Goal: Transaction & Acquisition: Book appointment/travel/reservation

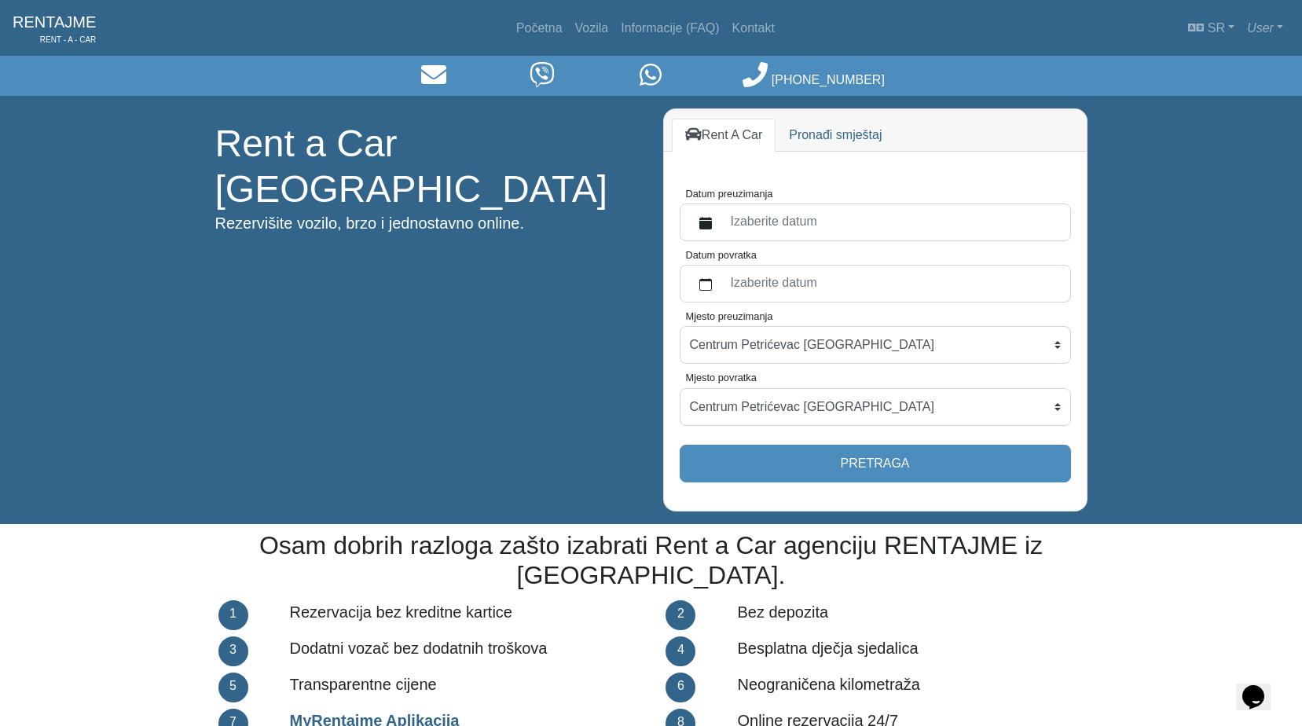
click at [846, 233] on label "Izaberite datum" at bounding box center [892, 222] width 340 height 28
click at [722, 233] on button "Datum preuzimanja" at bounding box center [705, 222] width 31 height 28
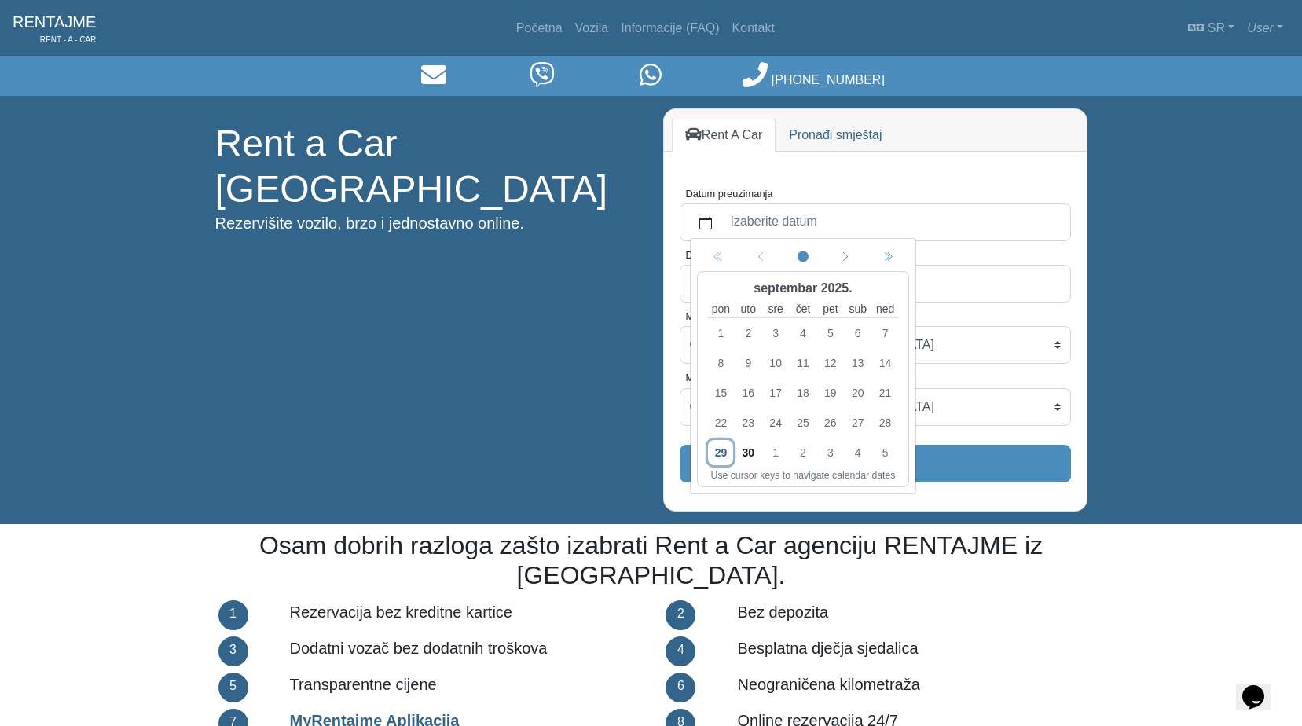
click at [836, 457] on span "3" at bounding box center [829, 452] width 25 height 25
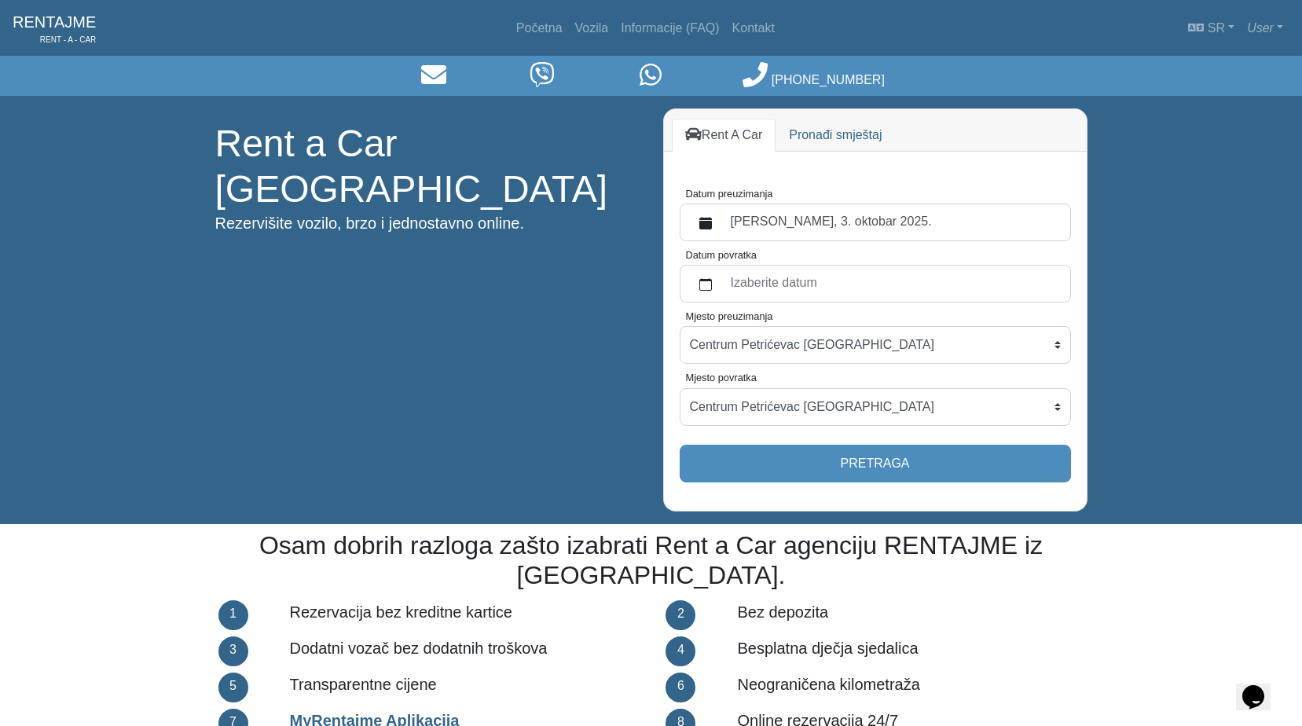
click at [803, 306] on form "Datum preuzimanja [PERSON_NAME], 3. oktobar 2025. Datum povratka Izaberite datu…" at bounding box center [875, 331] width 391 height 303
click at [801, 296] on label "Izaberite datum" at bounding box center [892, 284] width 340 height 28
click at [722, 296] on button "Datum povratka" at bounding box center [705, 284] width 31 height 28
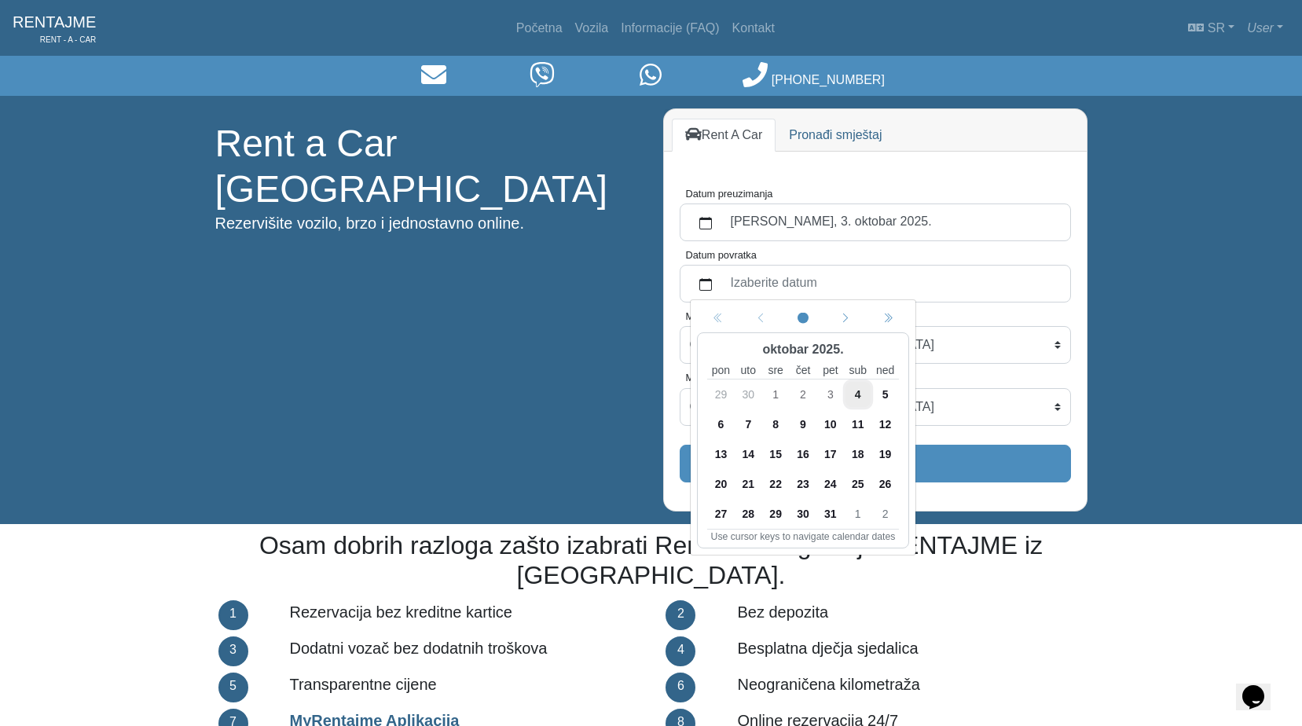
click at [728, 424] on span "6" at bounding box center [720, 424] width 25 height 25
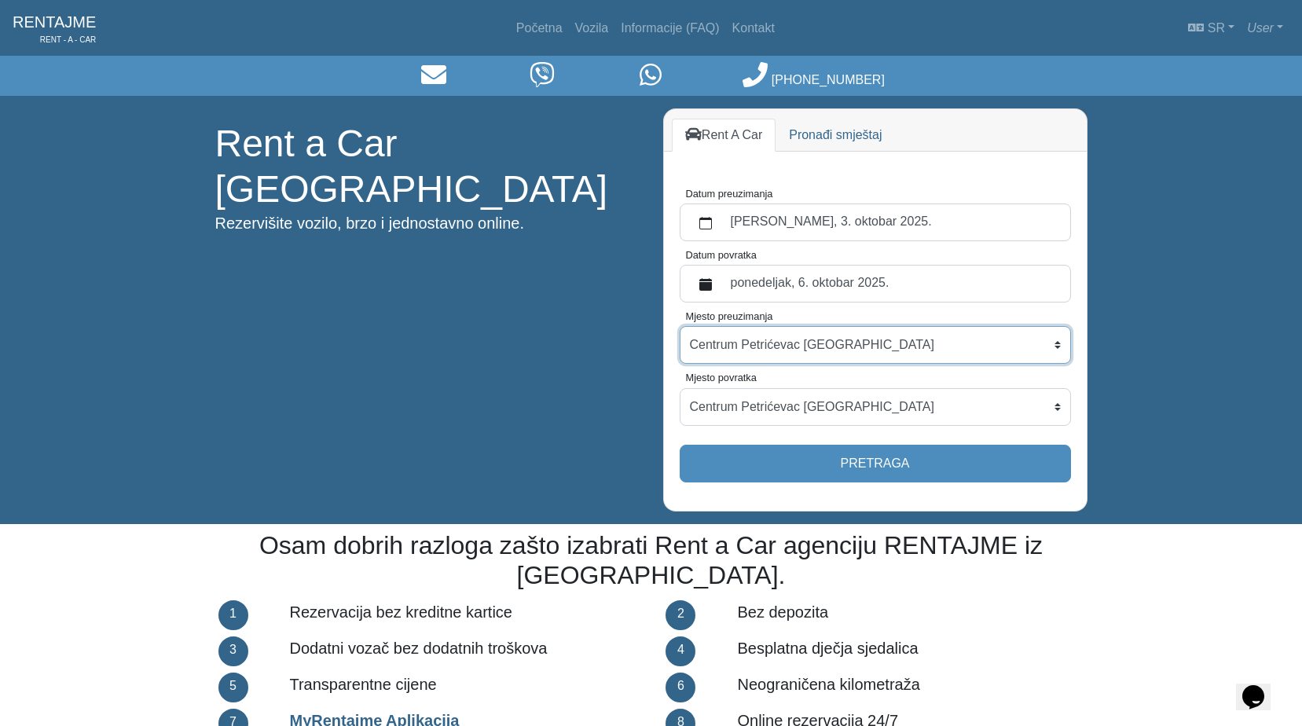
click at [749, 351] on select "Centrum Petrićevac [GEOGRAPHIC_DATA] Po dogovoru ([GEOGRAPHIC_DATA]) [GEOGRAPHI…" at bounding box center [875, 345] width 391 height 38
select select "BanjaLukaAerodrom"
click at [680, 326] on select "Centrum Petrićevac [GEOGRAPHIC_DATA] Po dogovoru ([GEOGRAPHIC_DATA]) [GEOGRAPHI…" at bounding box center [875, 345] width 391 height 38
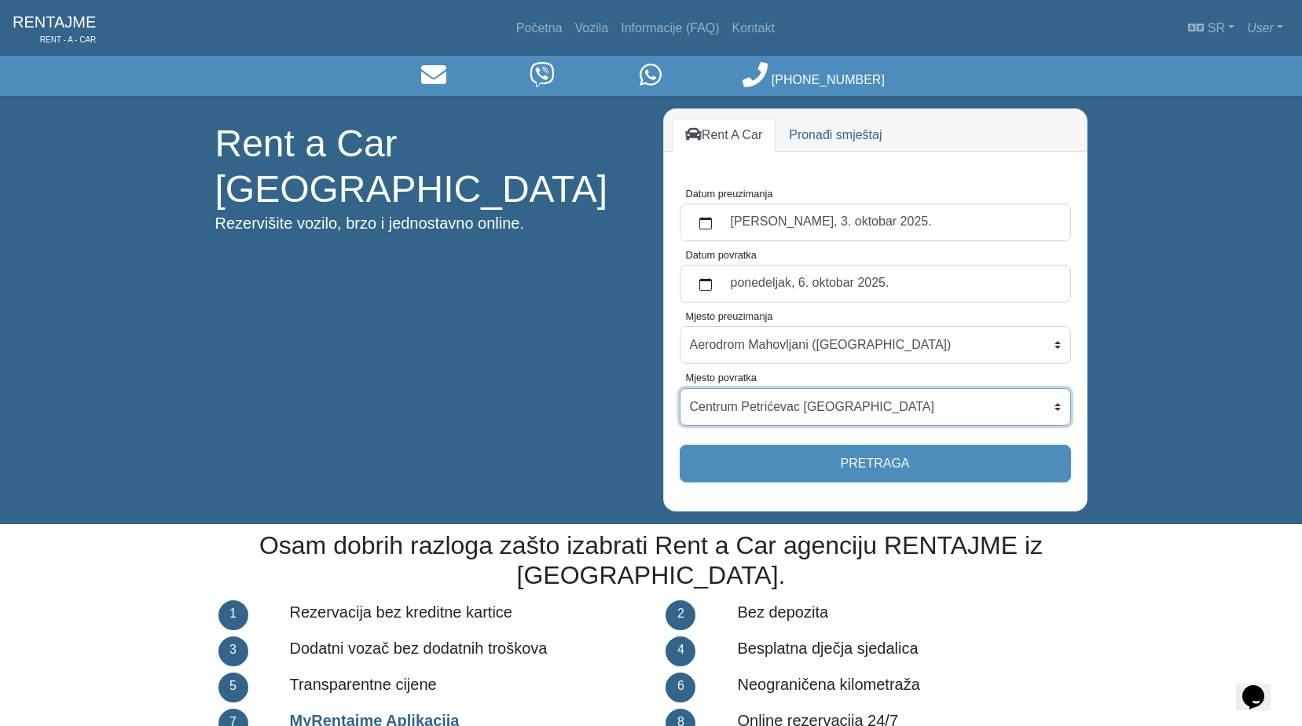
click at [770, 406] on select "Centrum Petrićevac [GEOGRAPHIC_DATA] Po dogovoru ([GEOGRAPHIC_DATA]) [GEOGRAPHI…" at bounding box center [875, 407] width 391 height 38
select select "BanjaLukaAerodrom"
click at [680, 388] on select "Centrum Petrićevac [GEOGRAPHIC_DATA] Po dogovoru ([GEOGRAPHIC_DATA]) [GEOGRAPHI…" at bounding box center [875, 407] width 391 height 38
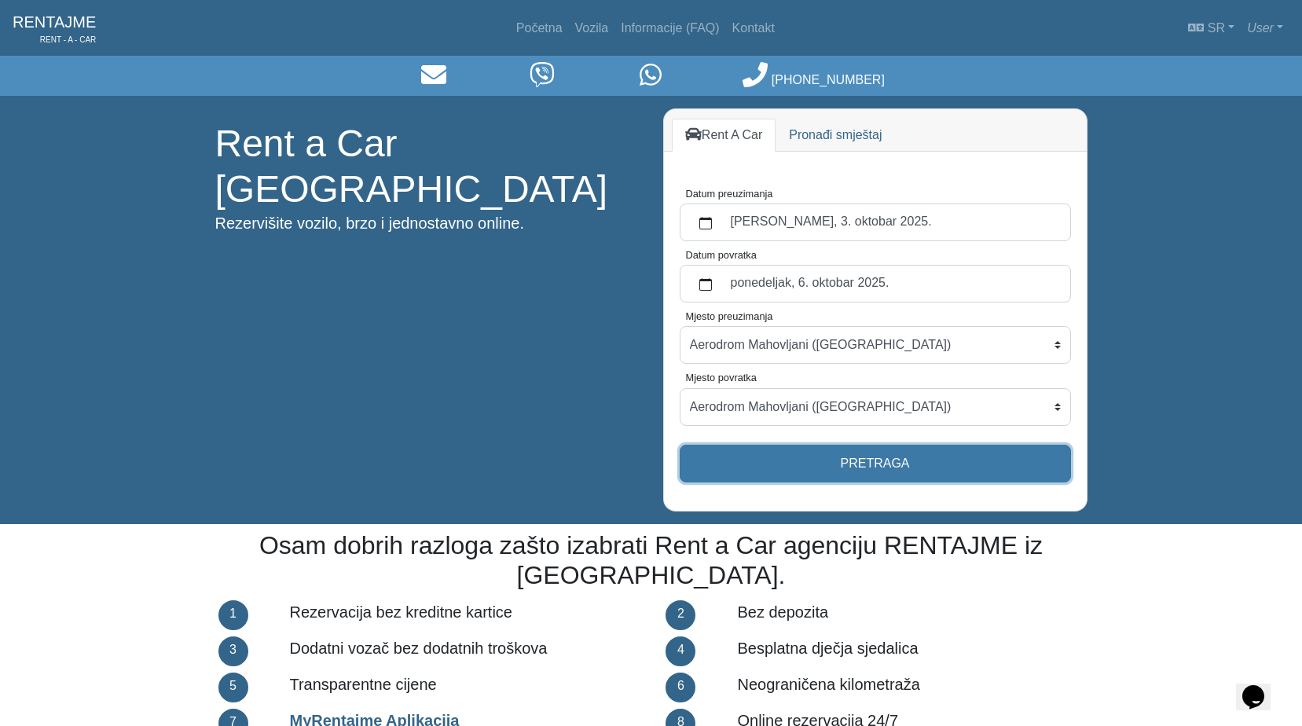
click at [812, 476] on button "Pretraga" at bounding box center [875, 464] width 391 height 38
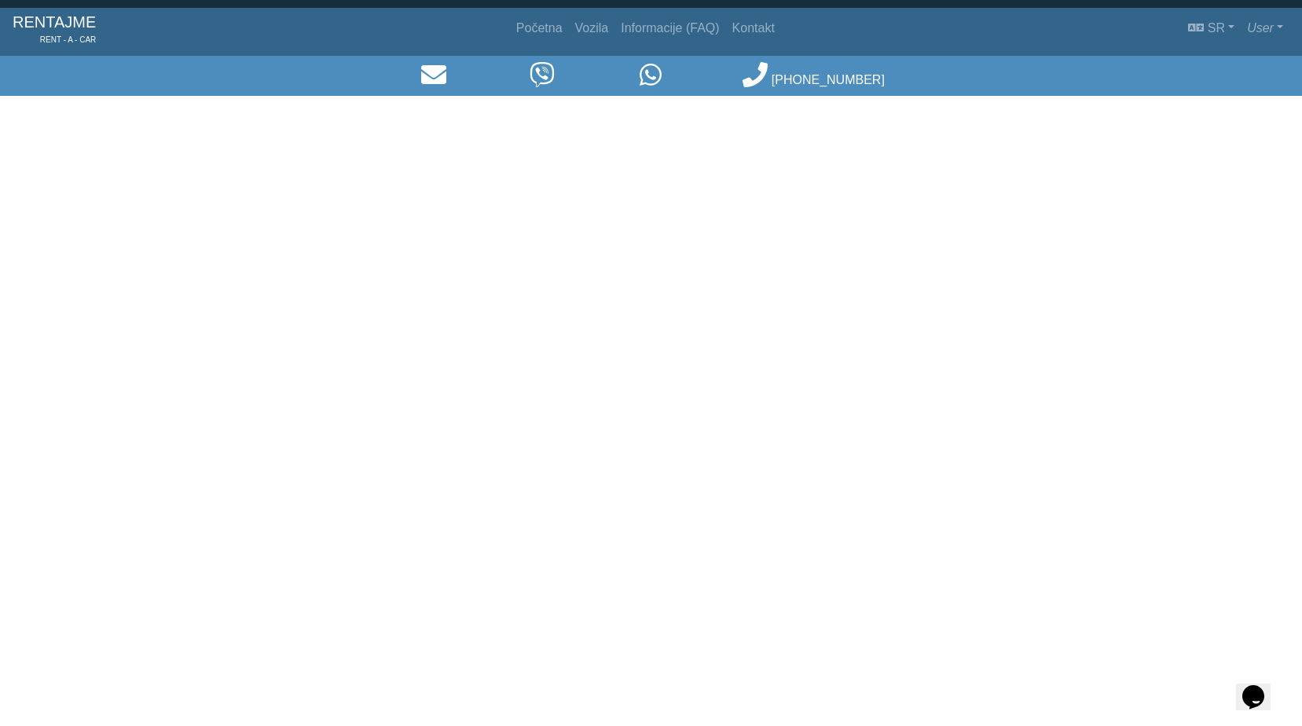
select select "BanjaLukaAerodrom"
